Goal: Browse casually

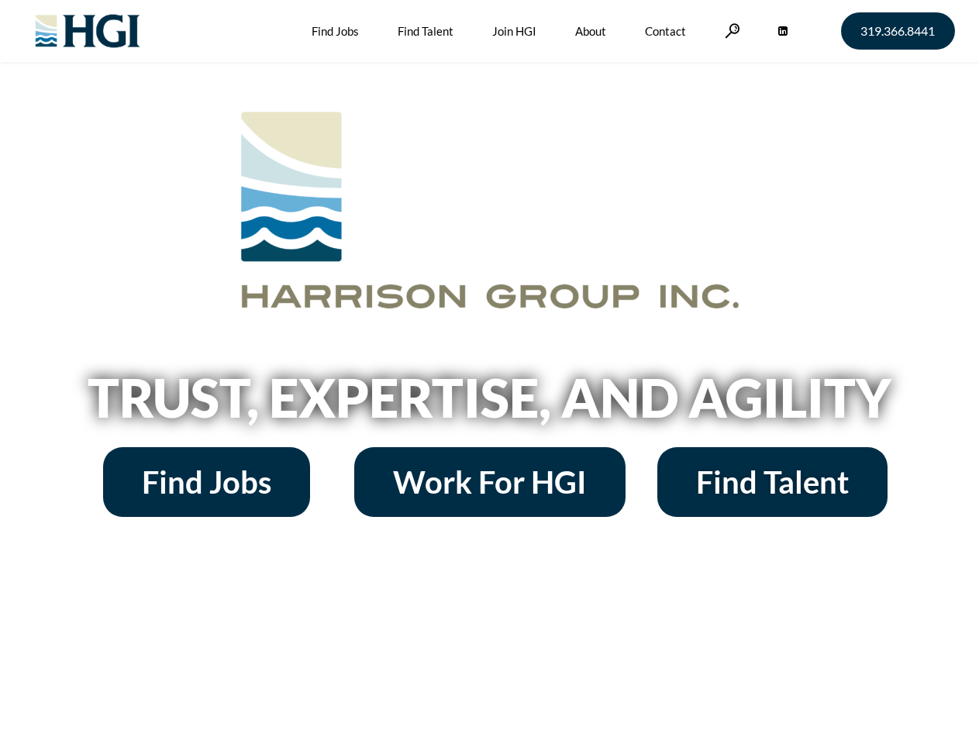
click at [489, 372] on h2 "Trust, Expertise, and Agility" at bounding box center [489, 397] width 883 height 53
click at [730, 30] on link at bounding box center [732, 30] width 15 height 15
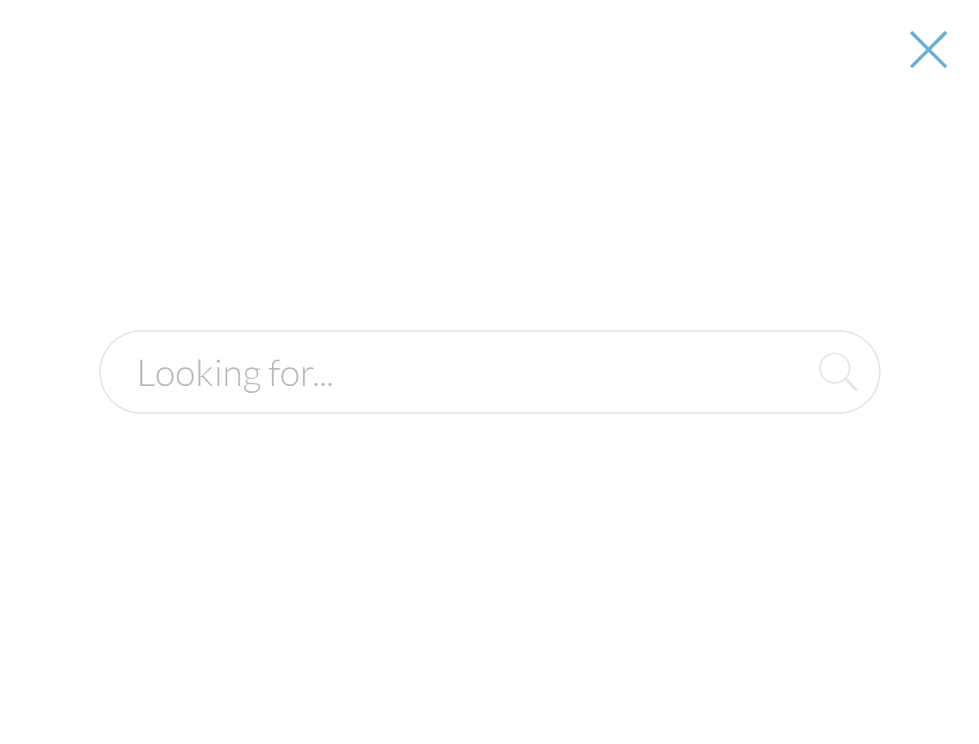
click at [489, 403] on h2 "Trust, Expertise, and Agility" at bounding box center [489, 397] width 883 height 53
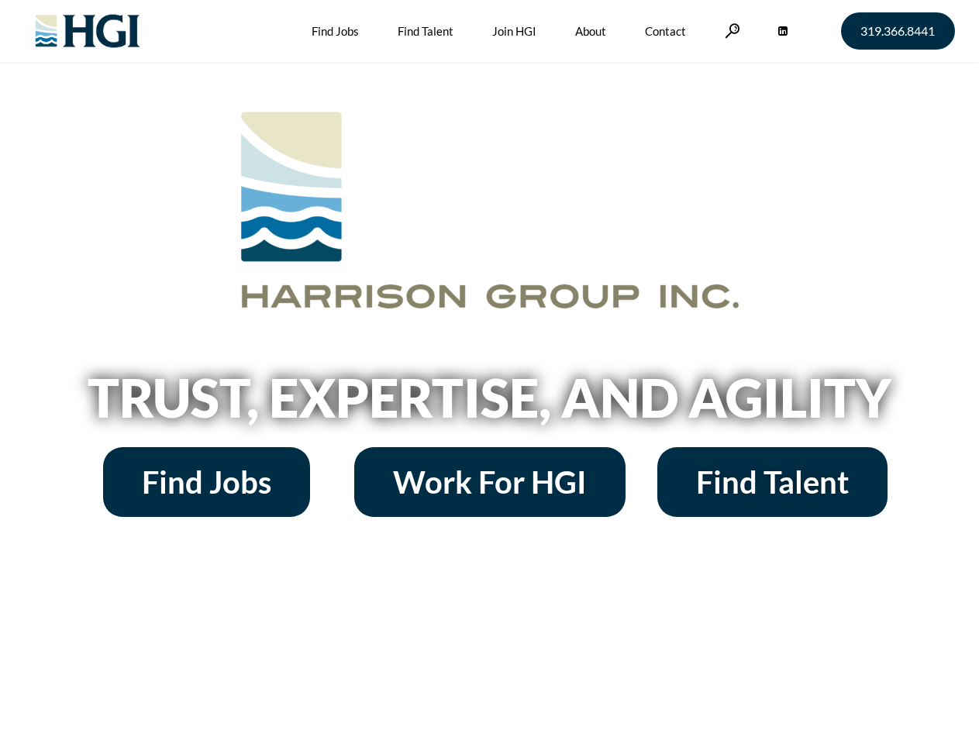
click at [489, 372] on h2 "Trust, Expertise, and Agility" at bounding box center [489, 397] width 883 height 53
click at [730, 30] on link at bounding box center [732, 30] width 15 height 15
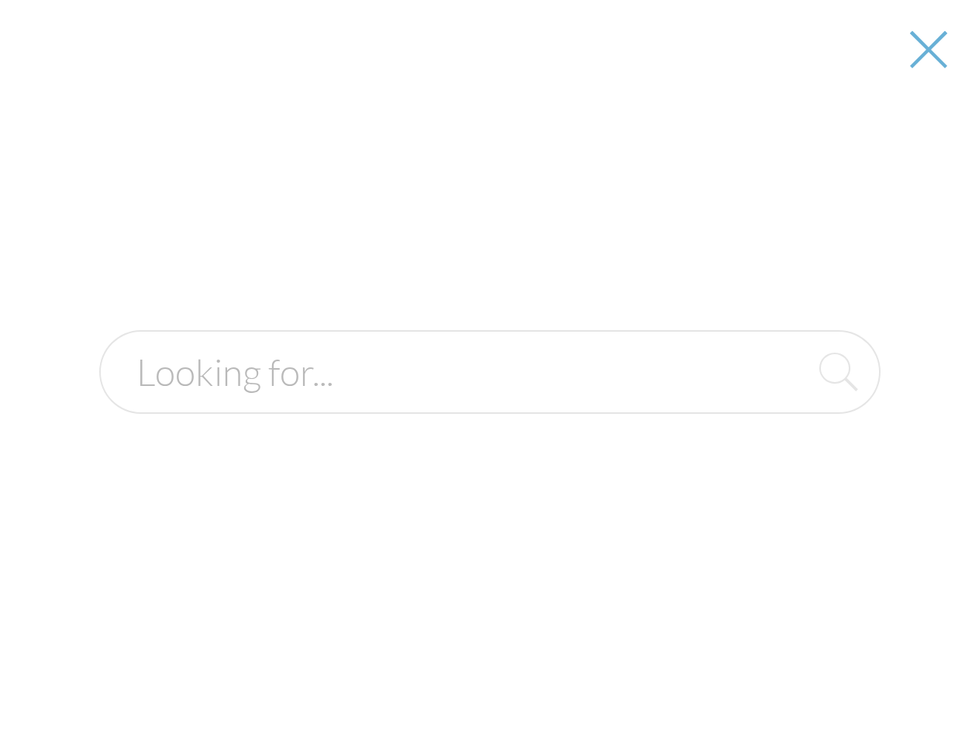
click at [489, 403] on h2 "Trust, Expertise, and Agility" at bounding box center [489, 397] width 883 height 53
